Goal: Share content: Share content

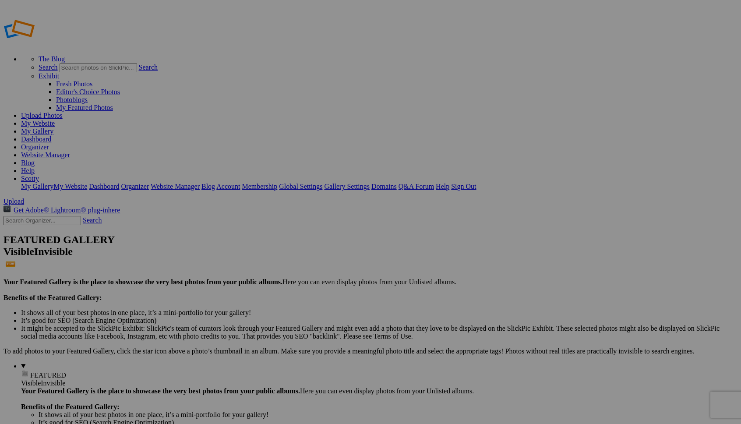
drag, startPoint x: 0, startPoint y: 0, endPoint x: 166, endPoint y: 126, distance: 208.6
type input "[PERSON_NAME]"
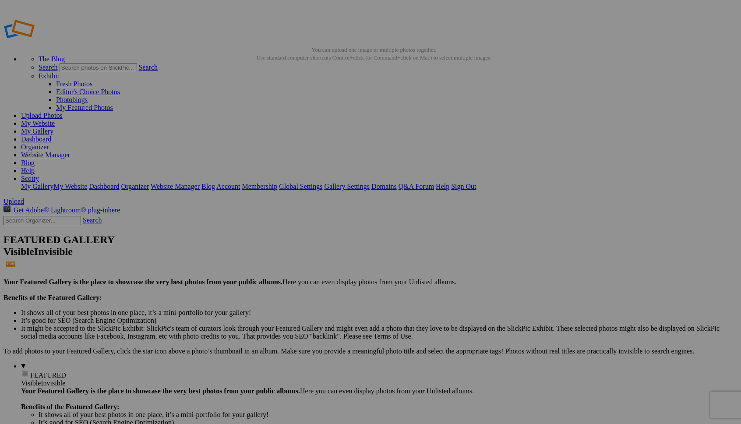
click at [312, 274] on span "Yes" at bounding box center [307, 277] width 10 height 7
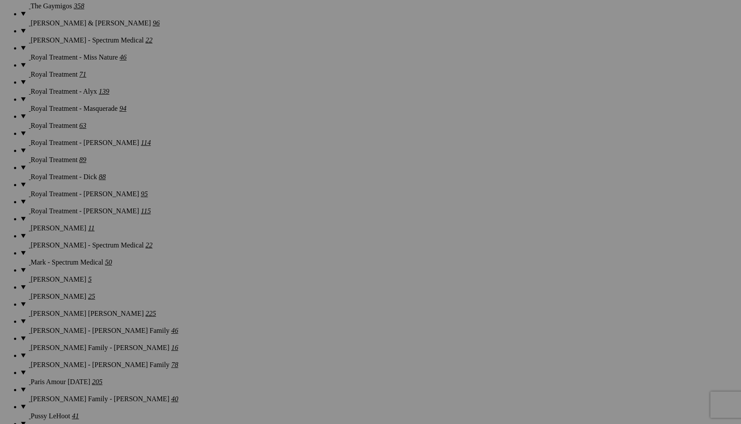
scroll to position [917, 0]
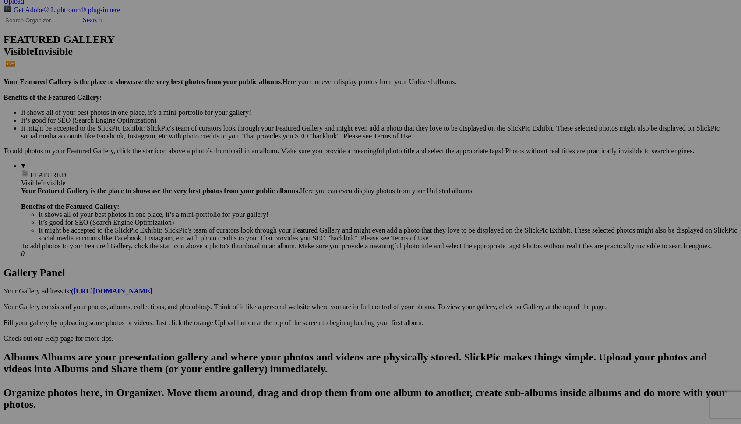
scroll to position [0, 0]
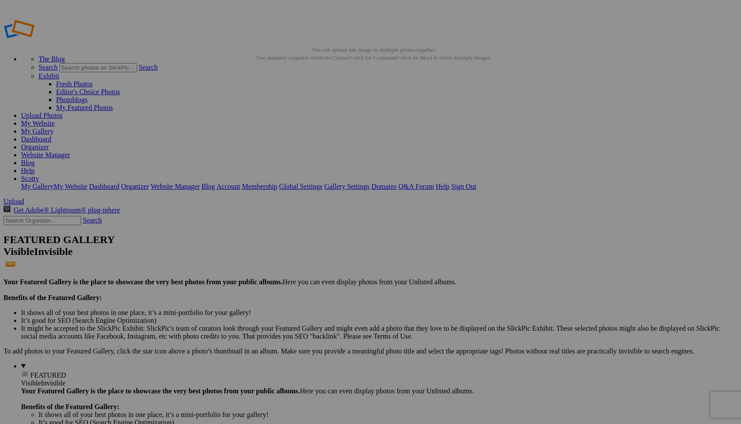
click at [448, 278] on div "Cancel Yes" at bounding box center [370, 278] width 175 height 8
click at [312, 274] on span "Yes" at bounding box center [307, 277] width 10 height 7
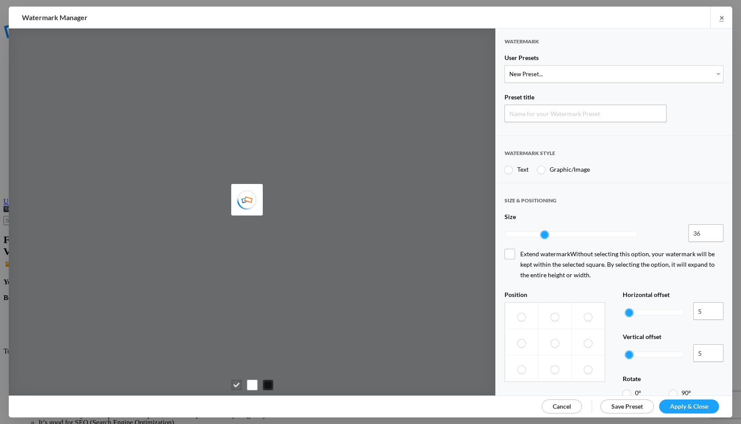
type input "Watermark-10/9/2025"
radio input "true"
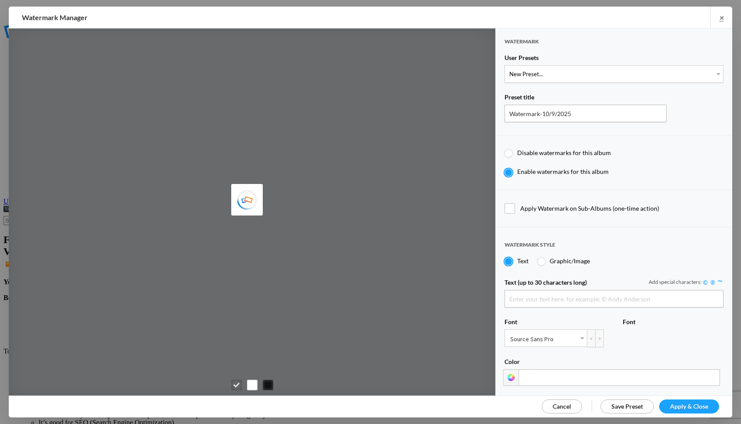
type input "Scotty Kirby"
click at [565, 55] on div "User Presets" at bounding box center [613, 59] width 219 height 11
select select "1: Object"
type input "PROOF TEXT"
type input "PROOF PROOF PROOF PROOF PROOF"
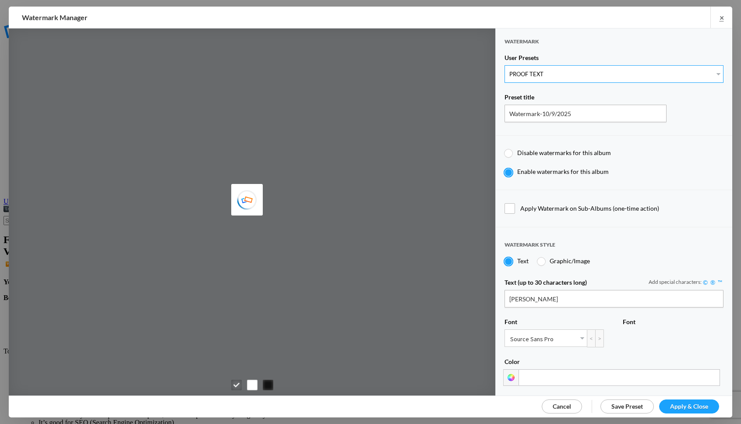
type input "0.5"
type input "128"
radio input "true"
type input "0"
radio input "false"
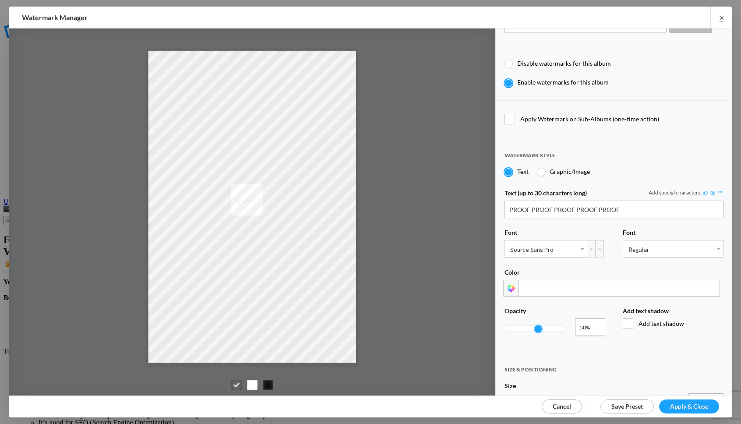
scroll to position [102, 0]
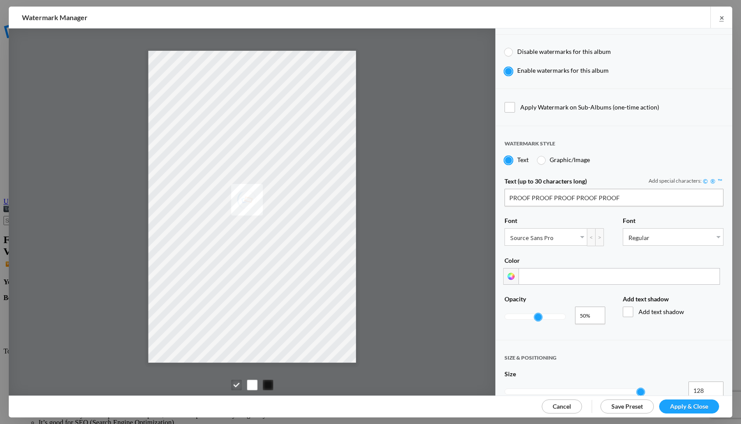
type input "0.25"
click at [520, 314] on div at bounding box center [535, 316] width 60 height 5
click at [681, 406] on span "Apply & Close" at bounding box center [689, 405] width 38 height 7
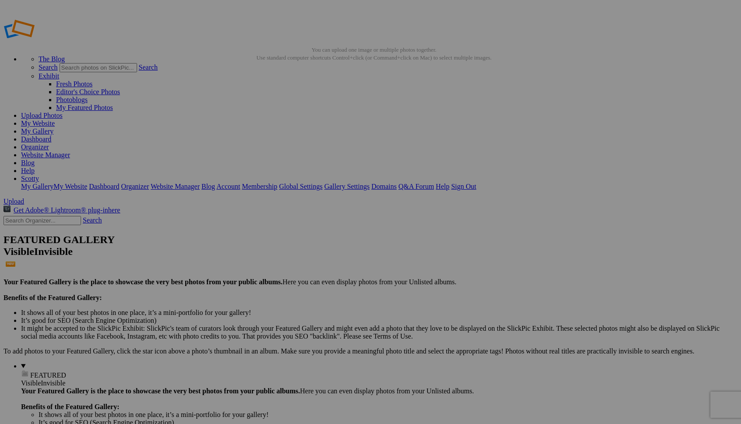
scroll to position [1, 0]
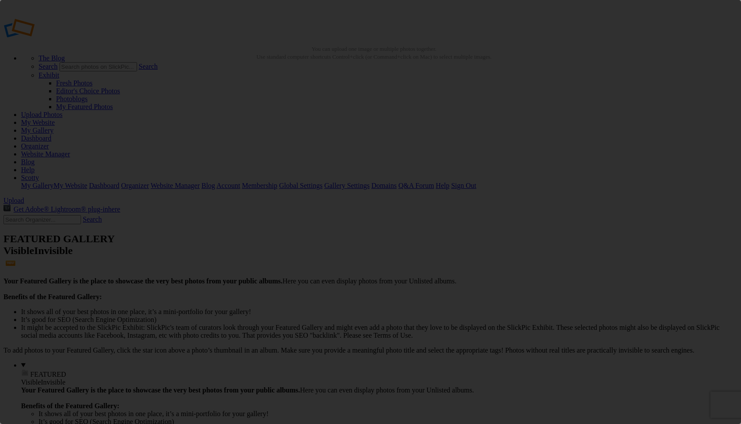
scroll to position [0, 0]
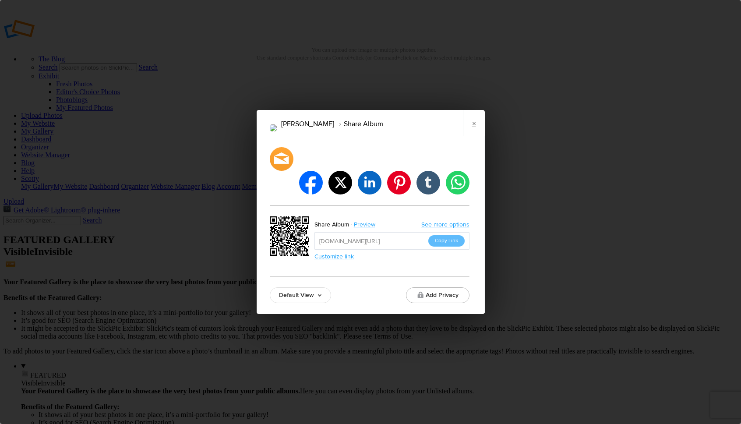
click at [309, 287] on link "Default View" at bounding box center [300, 295] width 61 height 16
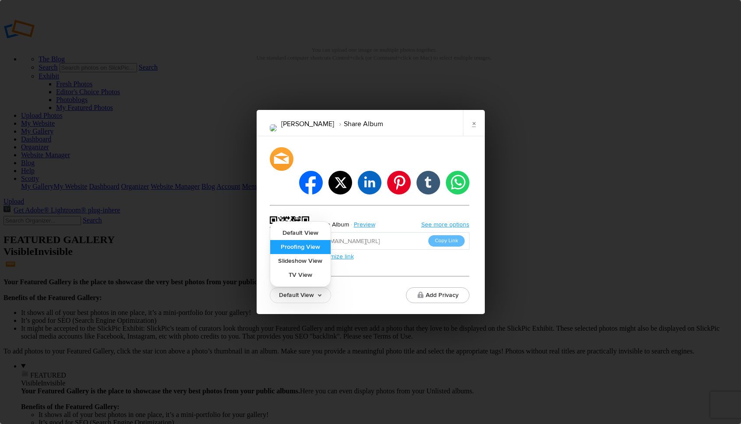
click at [322, 240] on link "Proofing View" at bounding box center [300, 247] width 60 height 14
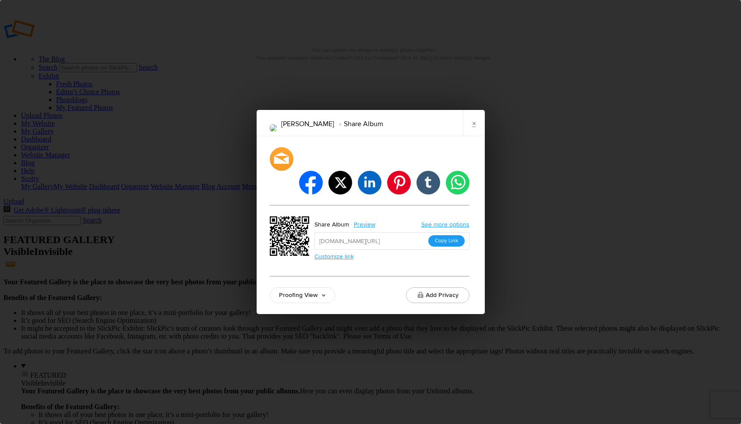
click at [437, 235] on button "Copy Link" at bounding box center [446, 240] width 36 height 11
